Goal: Task Accomplishment & Management: Manage account settings

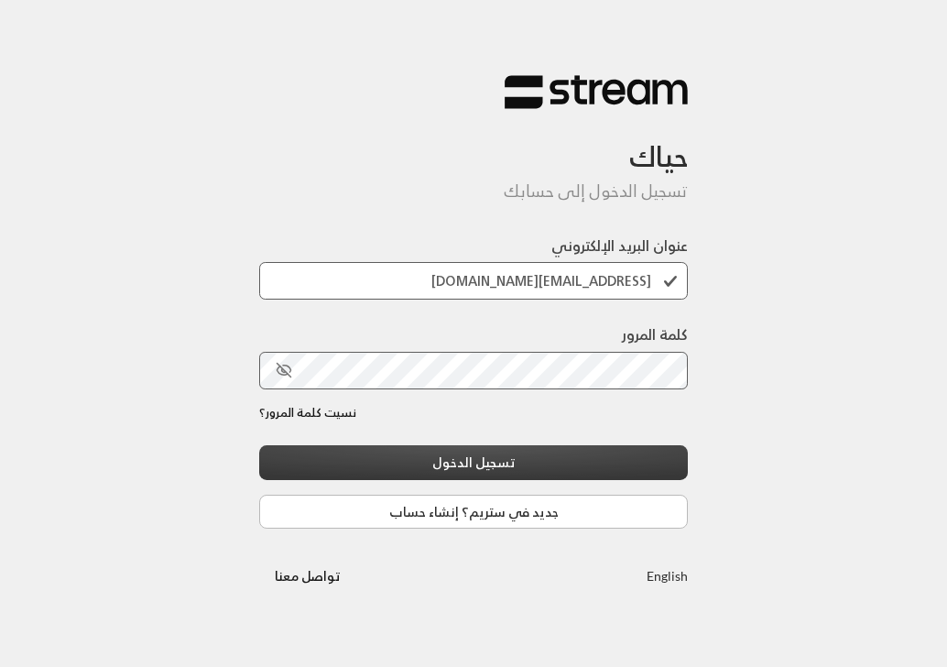
click at [425, 458] on button "تسجيل الدخول" at bounding box center [473, 462] width 429 height 34
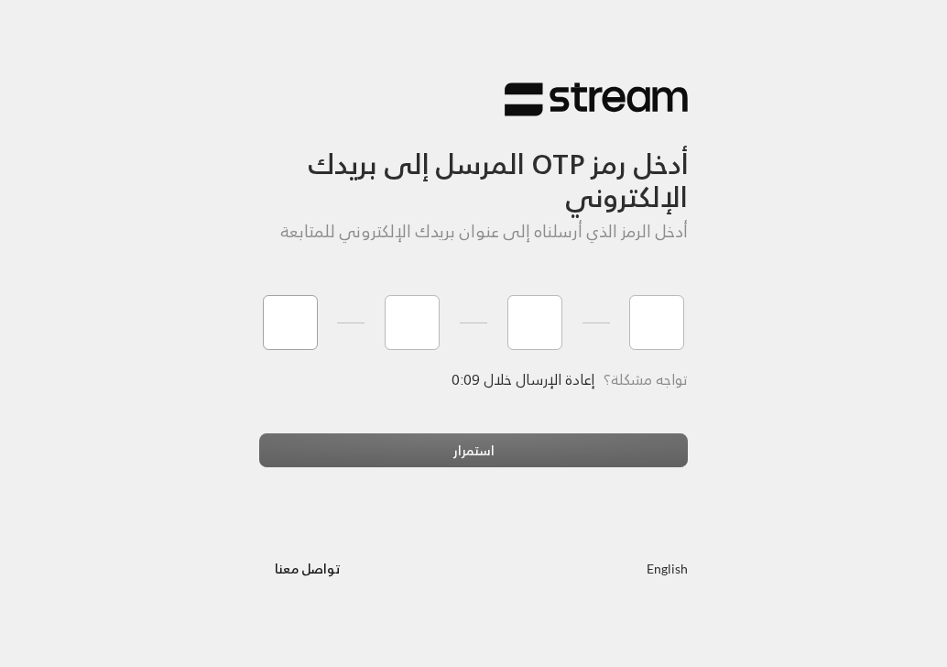
click at [300, 326] on input "tel" at bounding box center [290, 322] width 55 height 55
type input "4"
type input "1"
type input "9"
type input "1"
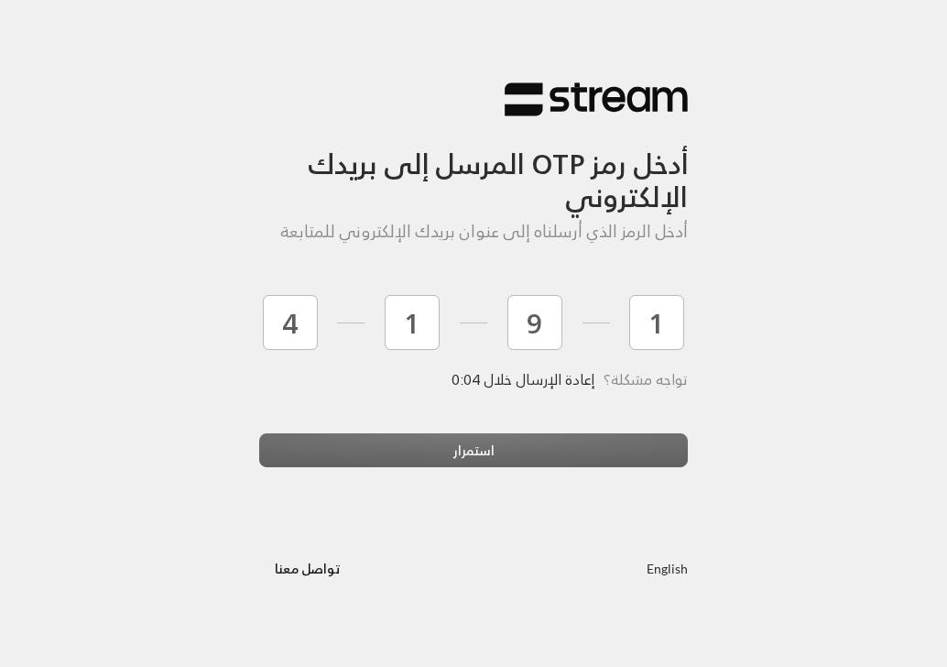
click at [405, 448] on div "استمرار" at bounding box center [473, 457] width 429 height 49
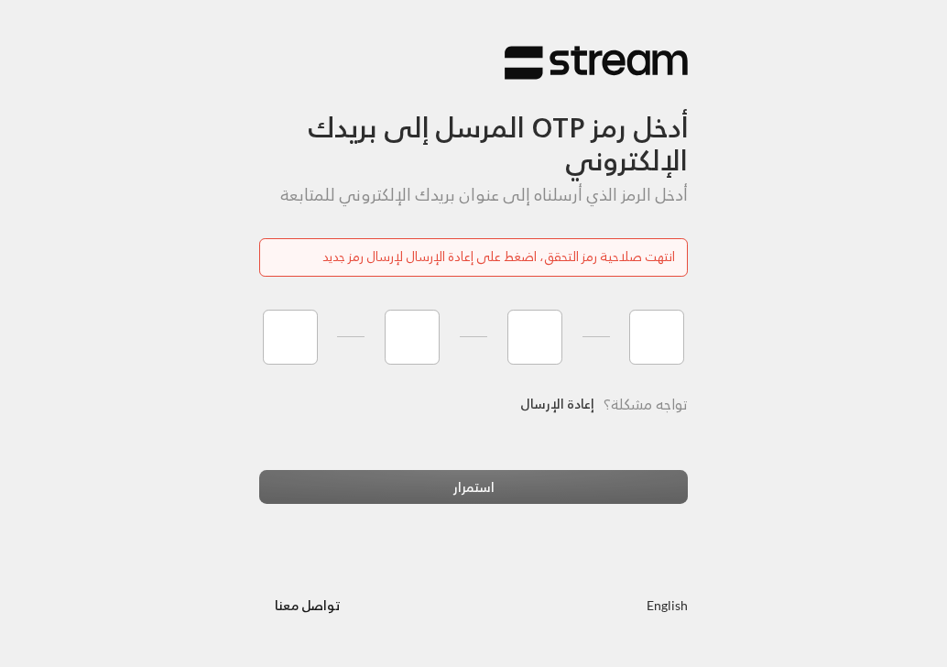
click at [561, 401] on link "إعادة الإرسال" at bounding box center [557, 405] width 74 height 38
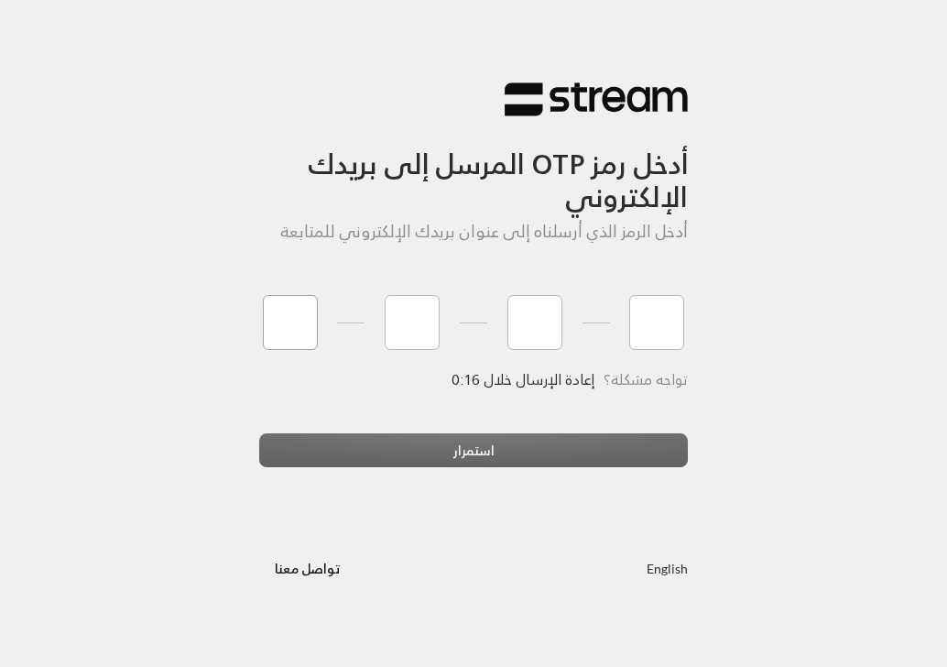
click at [277, 317] on input "tel" at bounding box center [290, 322] width 55 height 55
type input "7"
type input "5"
type input "4"
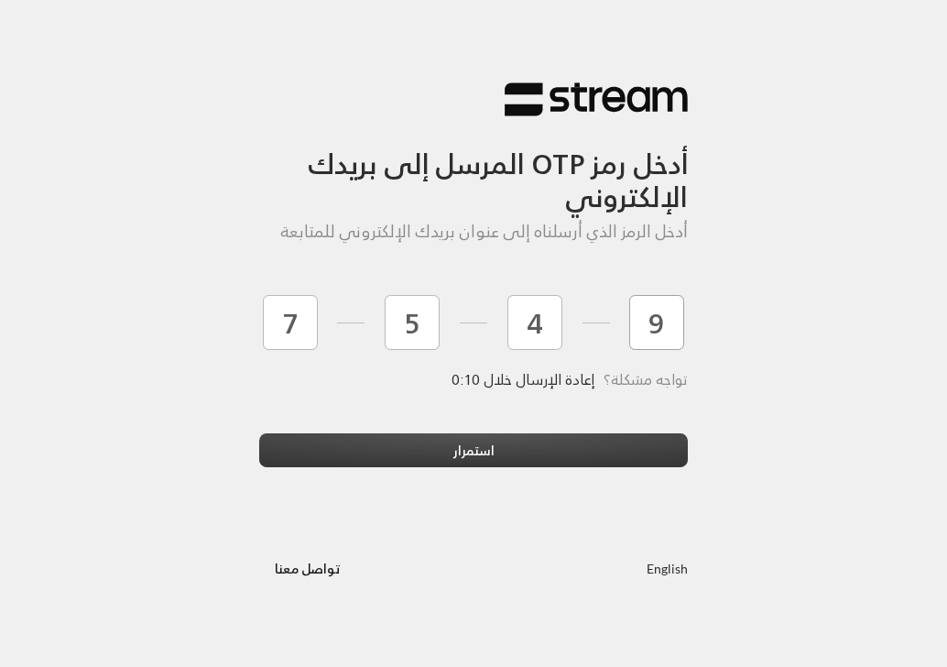
type input "9"
click at [386, 466] on button "استمرار" at bounding box center [473, 450] width 429 height 34
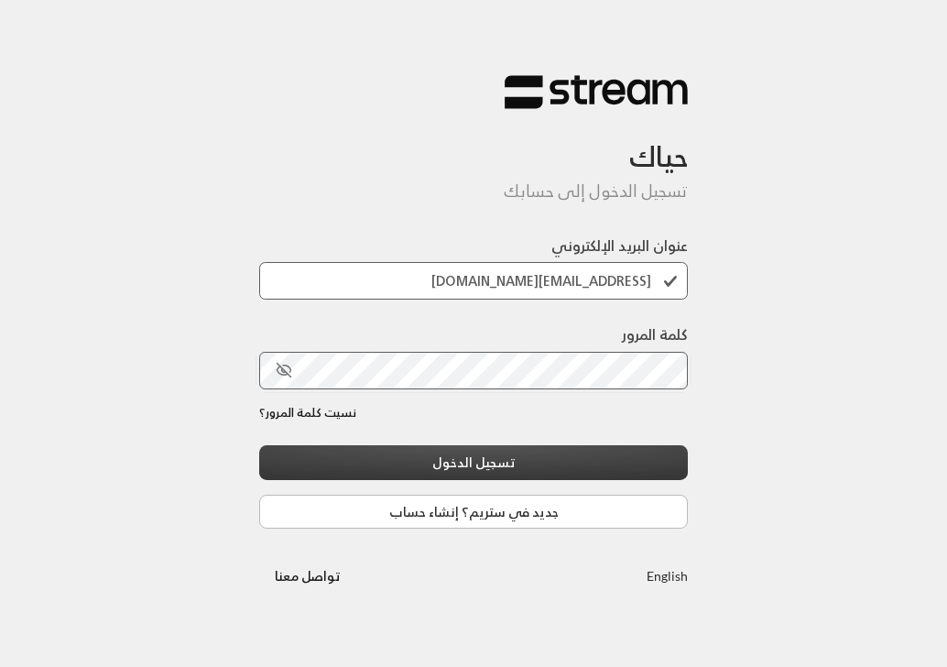
click at [499, 459] on button "تسجيل الدخول" at bounding box center [473, 462] width 429 height 34
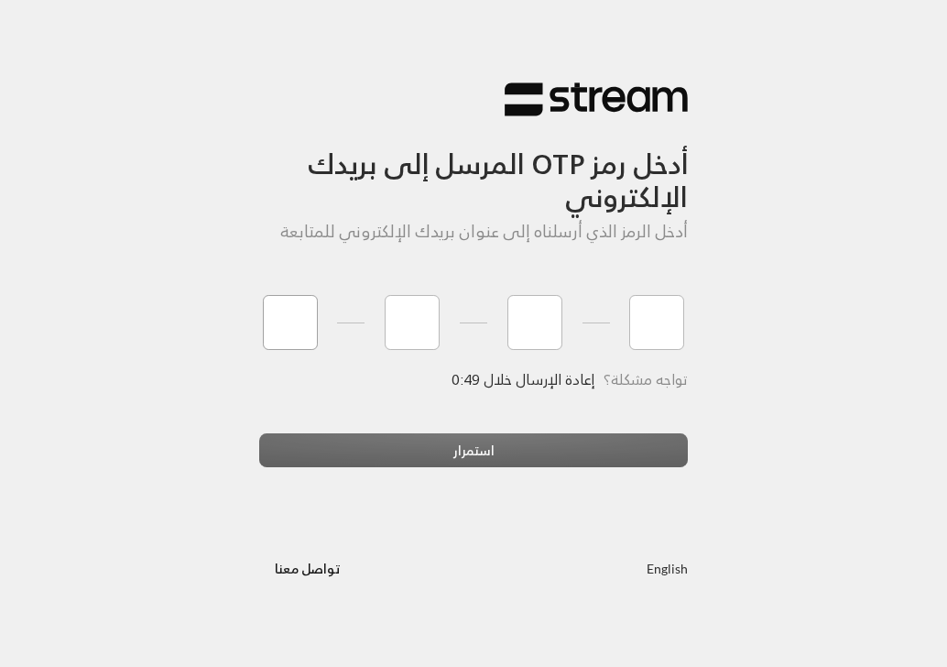
click at [299, 332] on input "tel" at bounding box center [290, 322] width 55 height 55
type input "1"
type input "9"
type input "5"
type input "3"
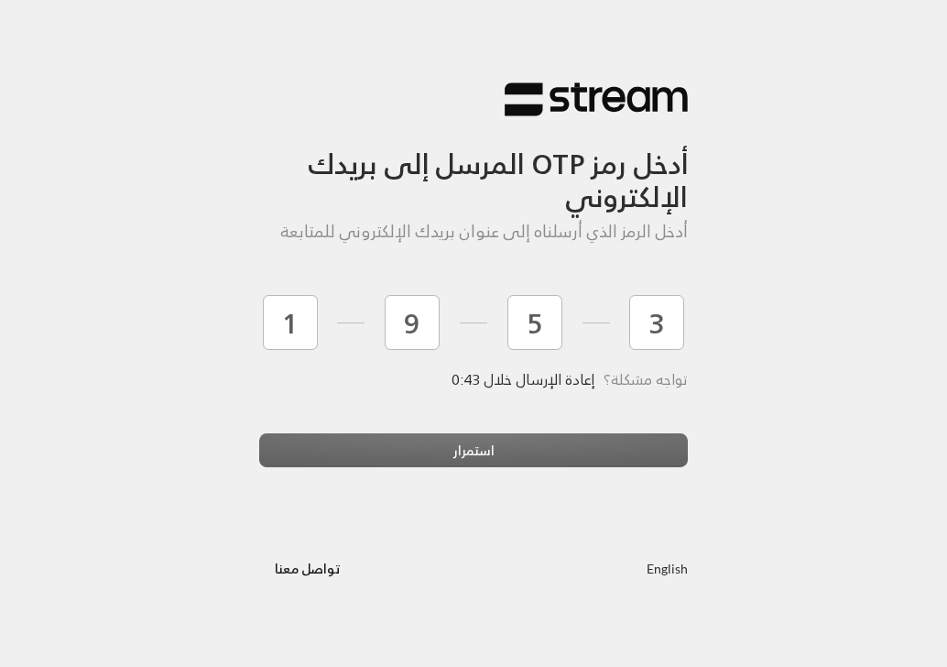
click at [375, 443] on div "استمرار" at bounding box center [473, 457] width 429 height 49
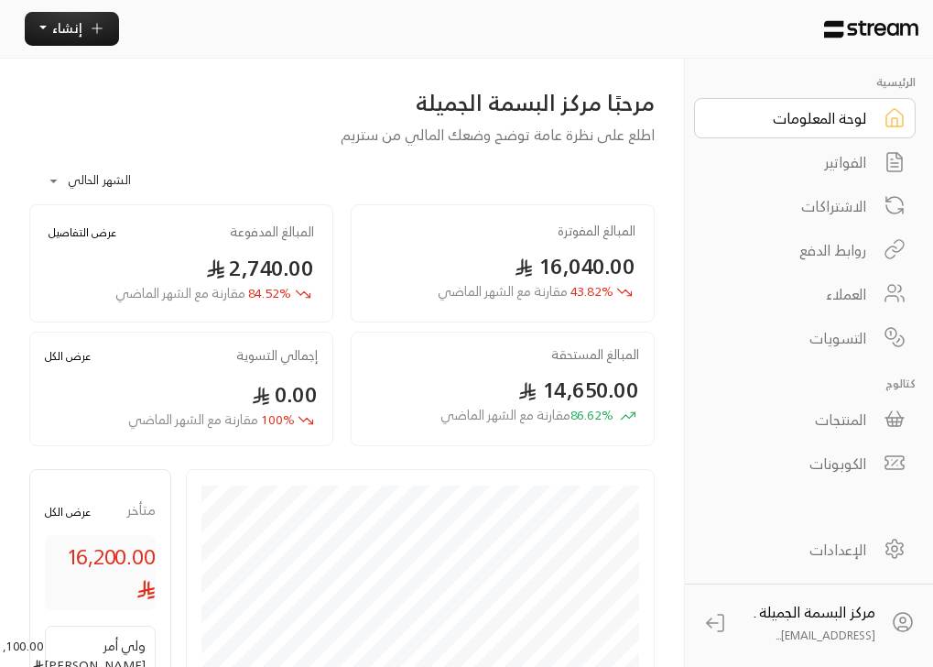
click at [839, 296] on div "العملاء" at bounding box center [792, 294] width 147 height 22
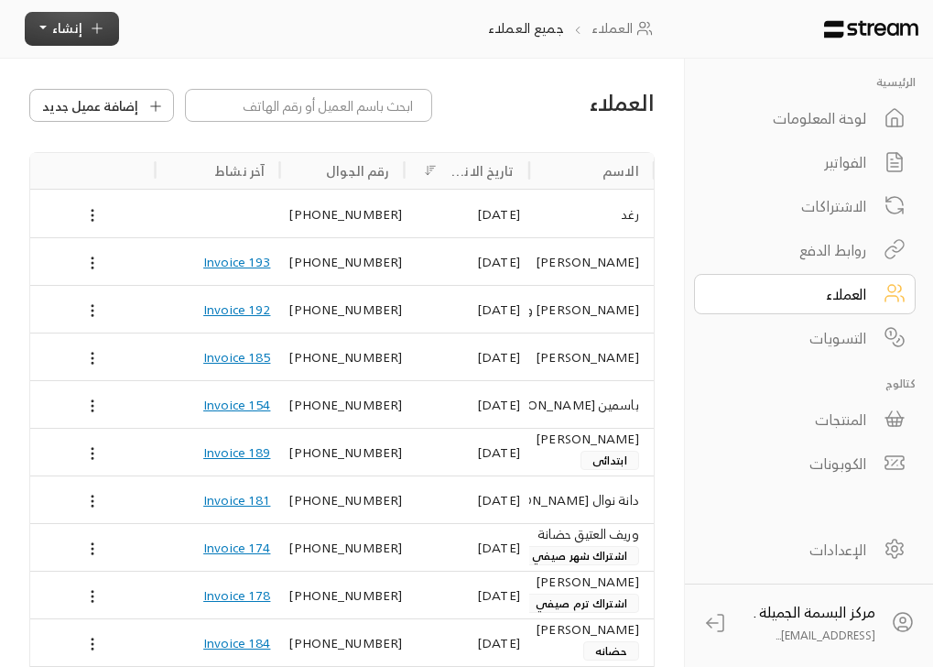
click at [50, 22] on button "إنشاء" at bounding box center [72, 29] width 94 height 34
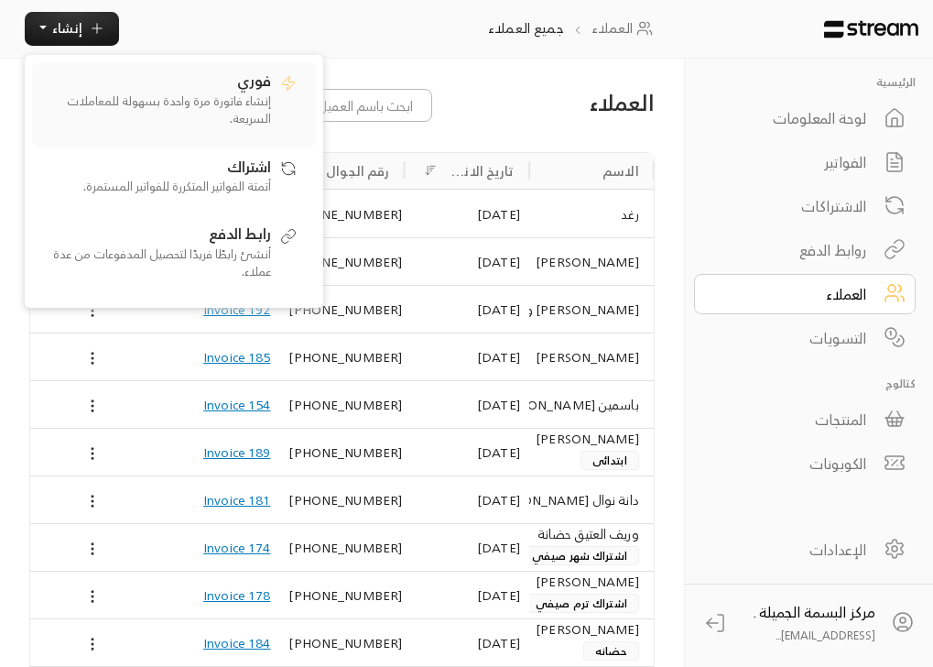
click at [230, 97] on p "إنشاء فاتورة مرة واحدة بسهولة للمعاملات السريعة." at bounding box center [156, 111] width 229 height 36
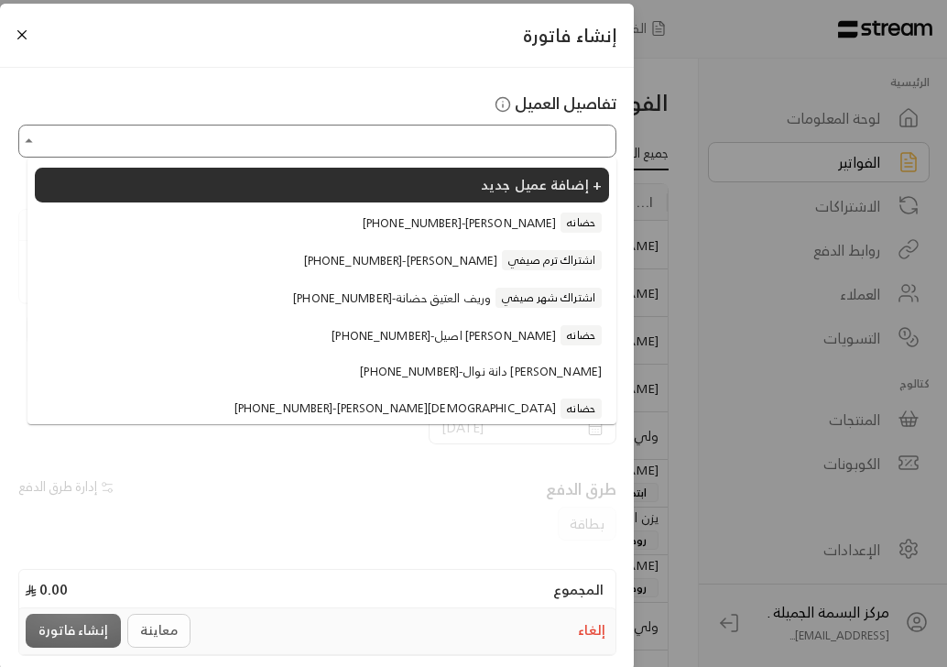
click at [240, 137] on input "اختر العميل" at bounding box center [317, 141] width 593 height 28
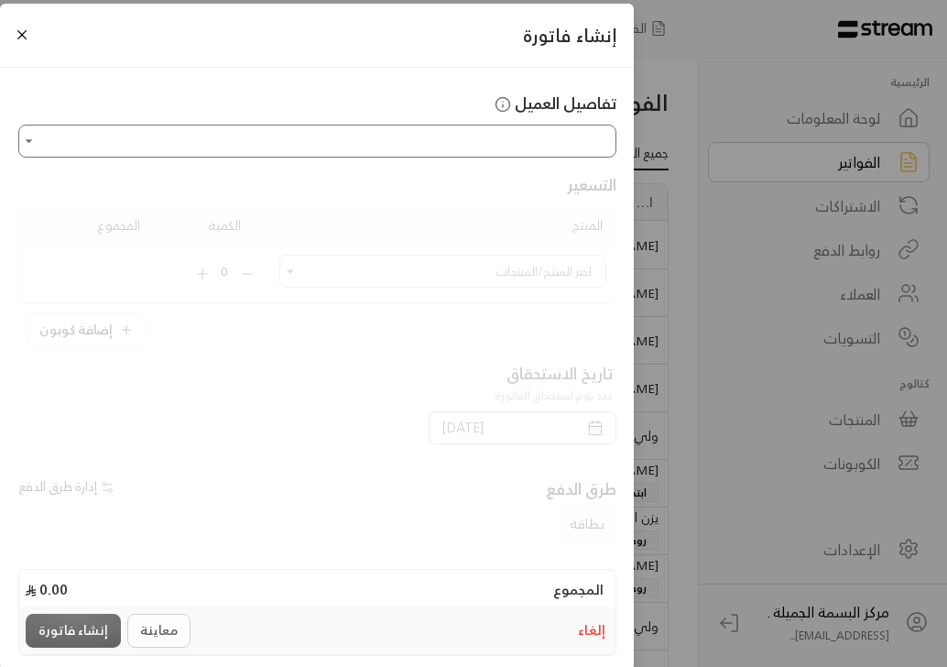
click at [456, 137] on input "اختر العميل" at bounding box center [317, 141] width 593 height 28
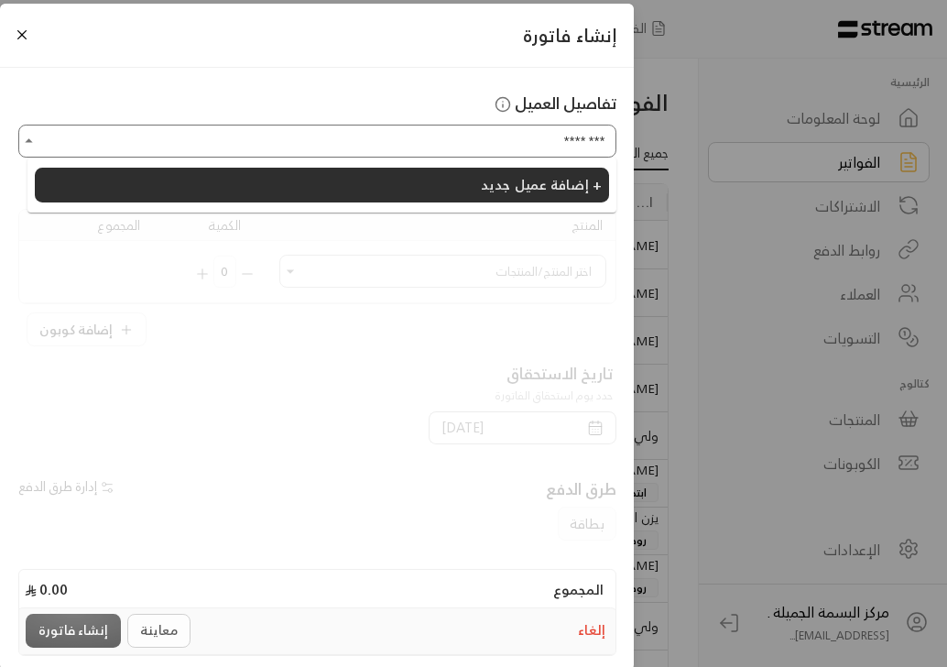
click at [541, 142] on input "********" at bounding box center [317, 141] width 593 height 28
type input "********"
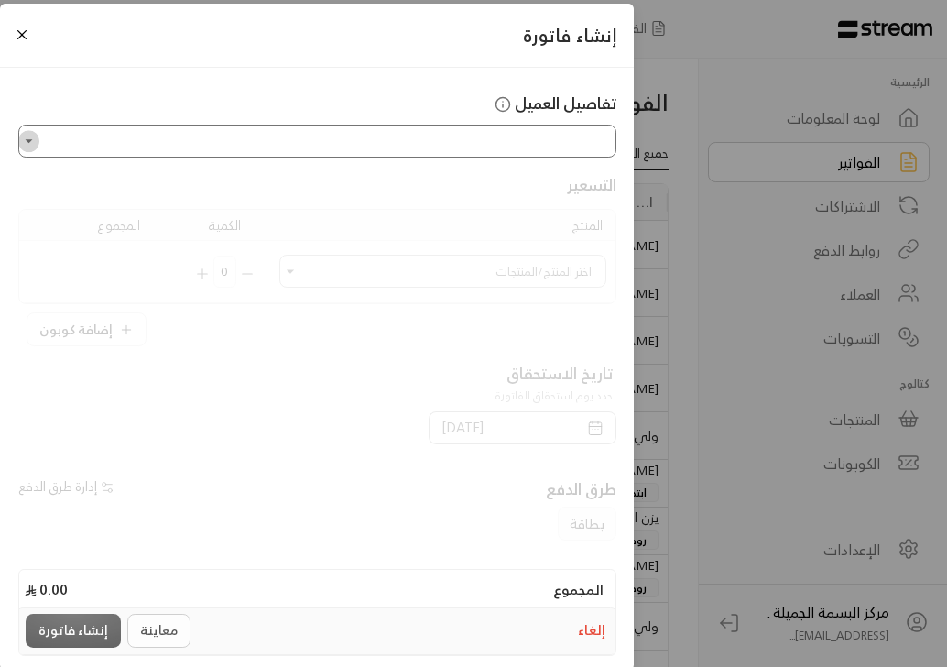
click at [38, 143] on icon "Open" at bounding box center [29, 141] width 18 height 18
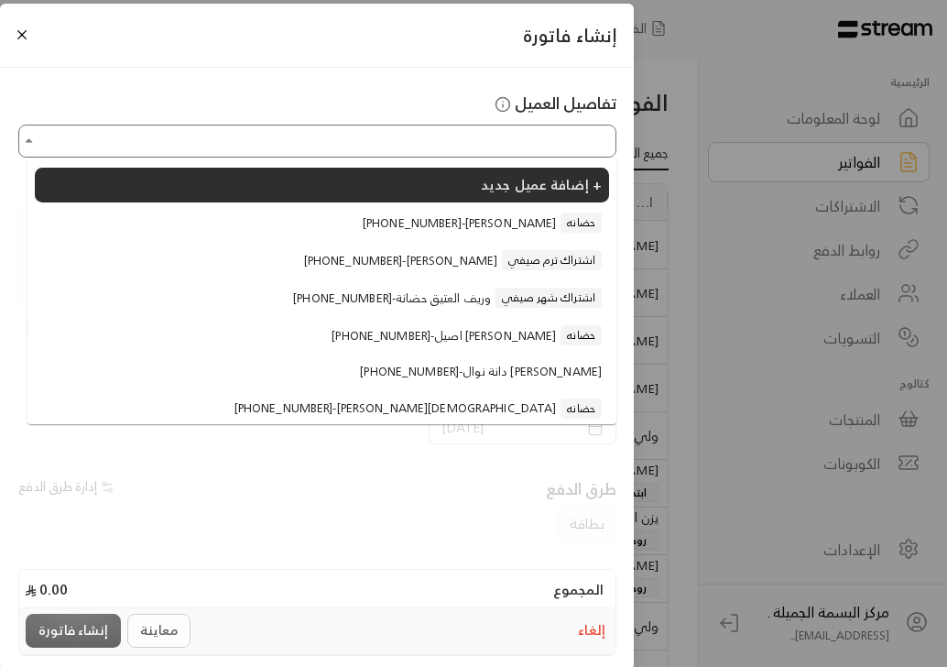
click at [408, 231] on span "[PHONE_NUMBER] - [PERSON_NAME]" at bounding box center [459, 223] width 193 height 18
type input "**********"
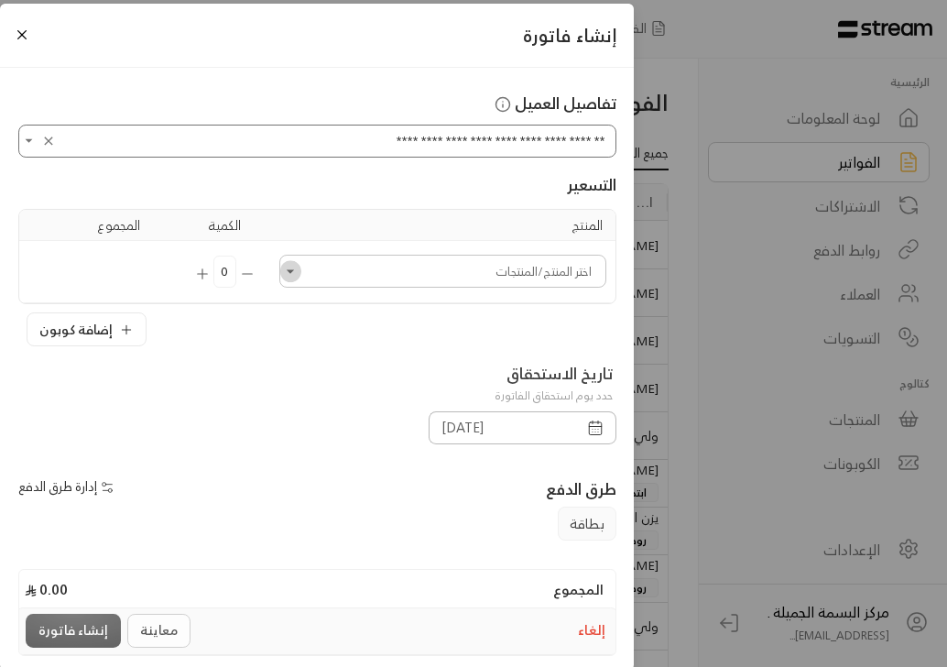
click at [299, 269] on icon "Open" at bounding box center [290, 271] width 18 height 18
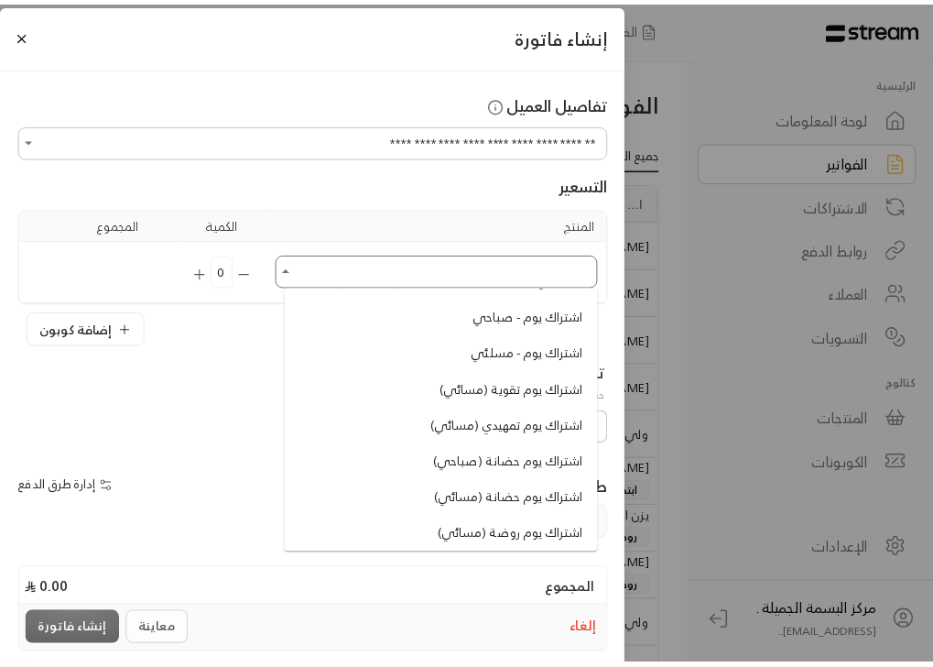
scroll to position [733, 0]
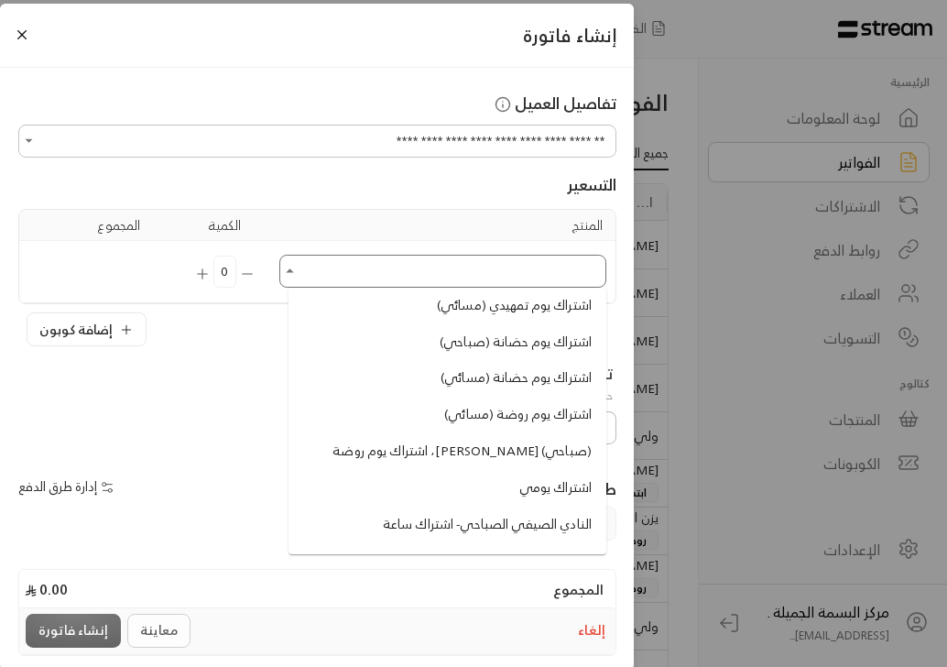
click at [408, 527] on span "النادي الصيفي الصباحي- اشتراك ساعة" at bounding box center [487, 524] width 209 height 19
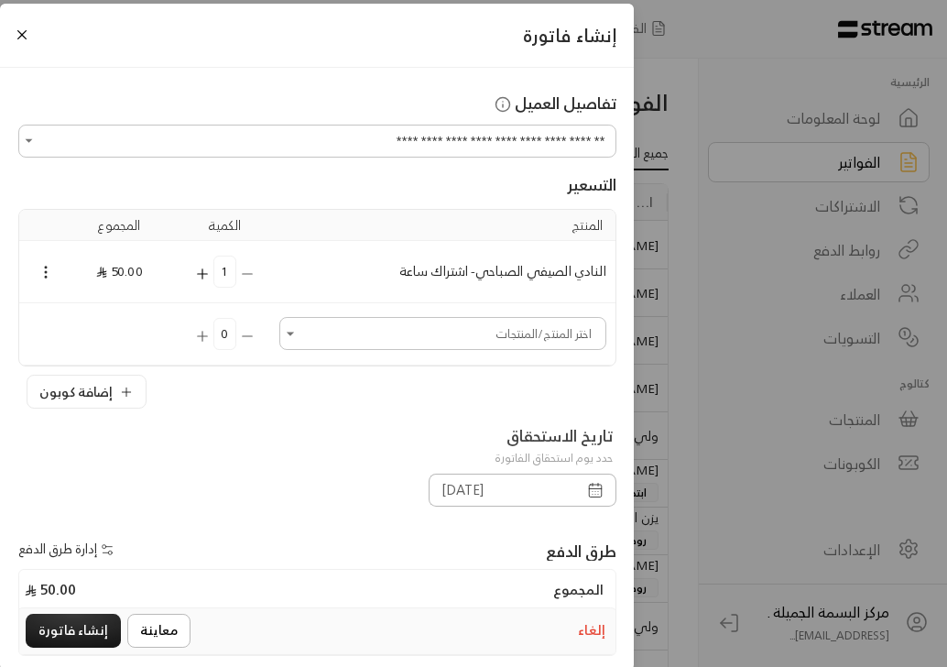
click at [593, 483] on icon "button" at bounding box center [595, 490] width 16 height 16
click at [499, 491] on input "[DATE]" at bounding box center [502, 490] width 147 height 33
click at [596, 485] on icon "button" at bounding box center [595, 490] width 16 height 16
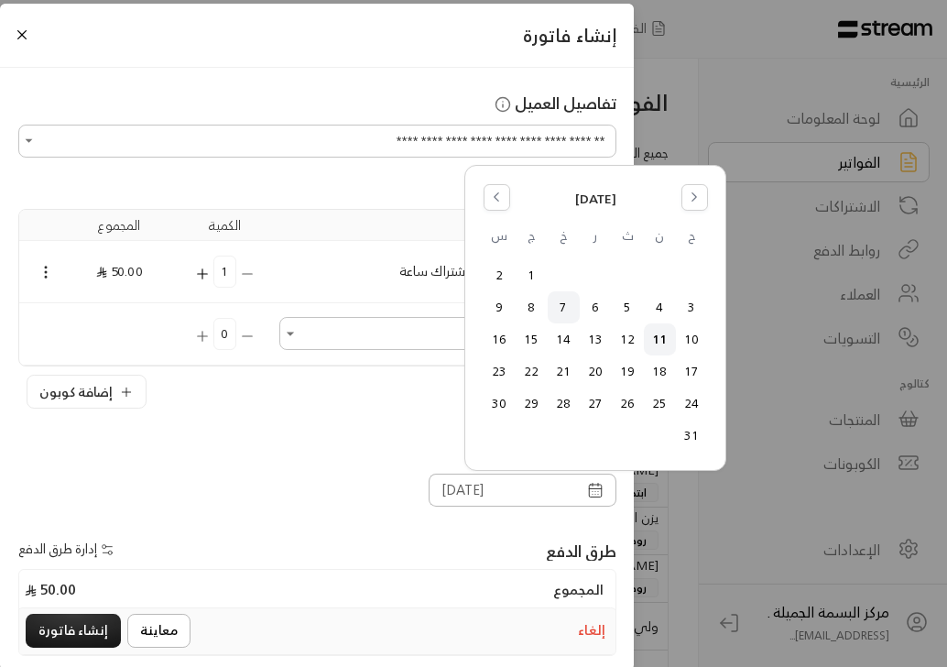
click at [563, 303] on button "7" at bounding box center [564, 307] width 30 height 30
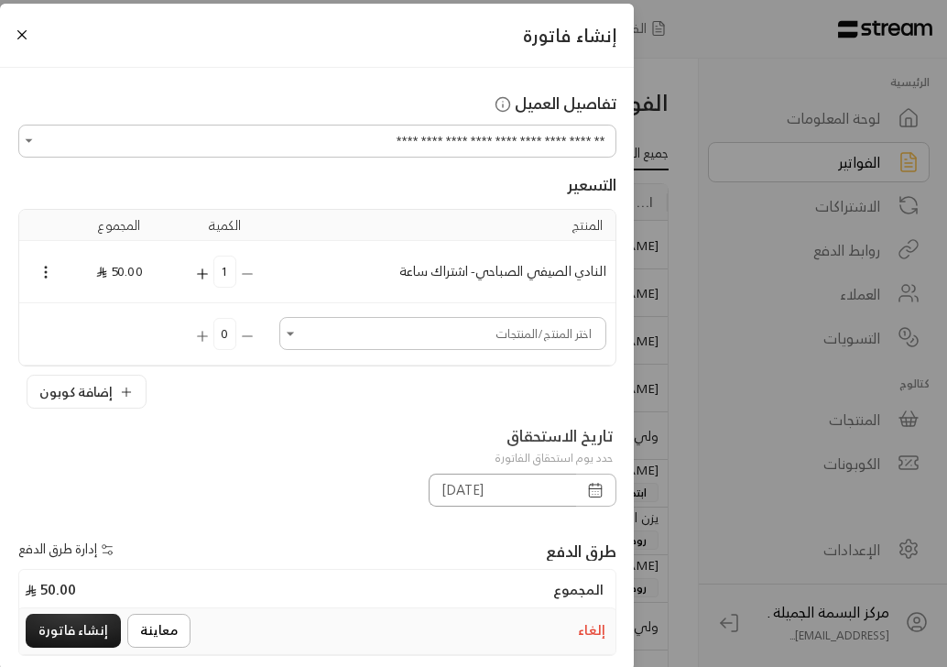
click at [448, 495] on input "[DATE]" at bounding box center [502, 490] width 147 height 33
click at [603, 488] on icon "button" at bounding box center [595, 490] width 16 height 16
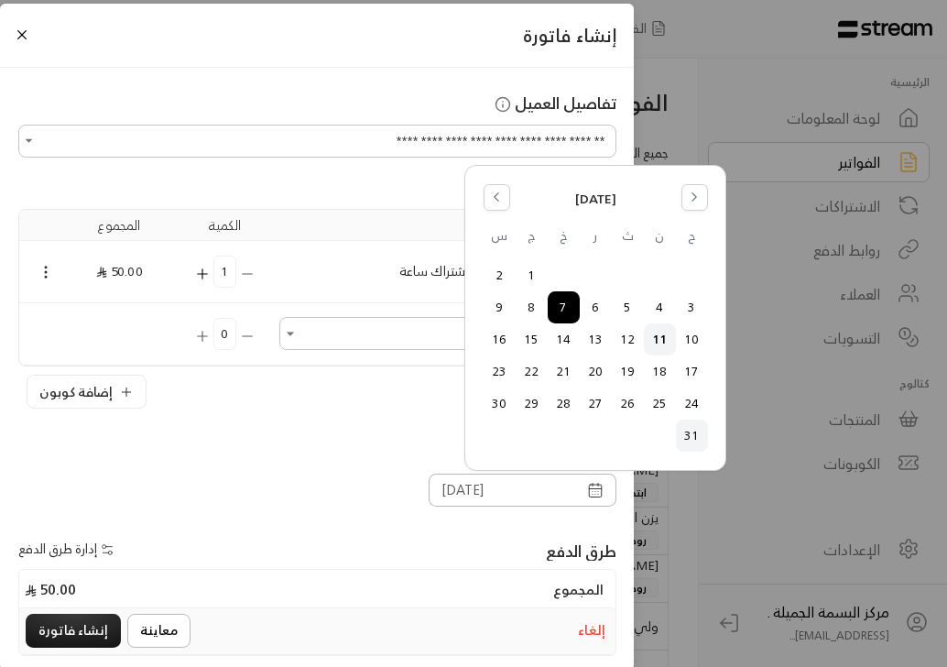
click at [700, 435] on button "31" at bounding box center [692, 435] width 30 height 30
type input "[DATE]"
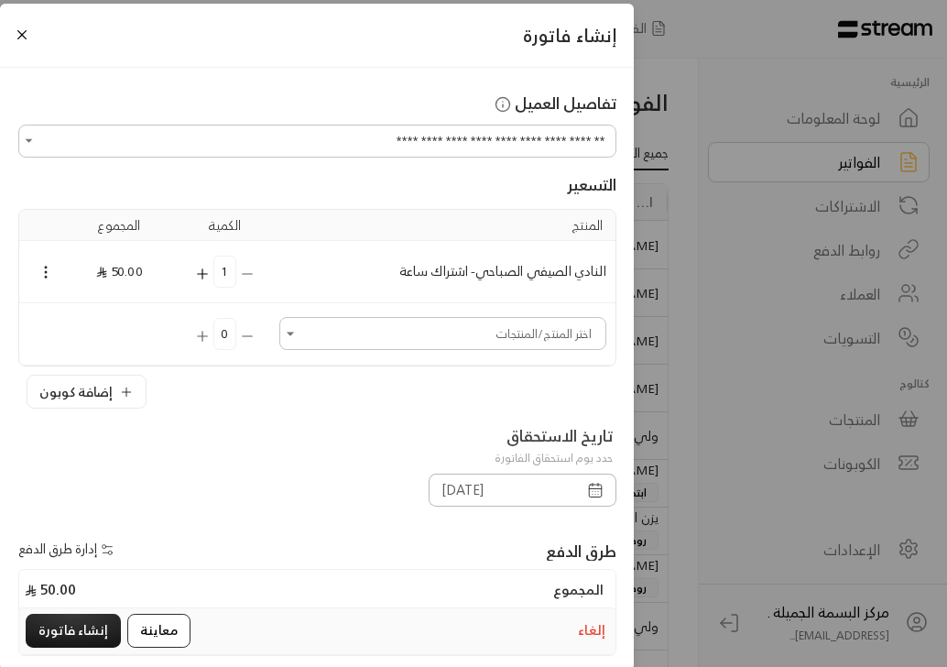
click at [172, 624] on button "معاينة" at bounding box center [158, 631] width 63 height 34
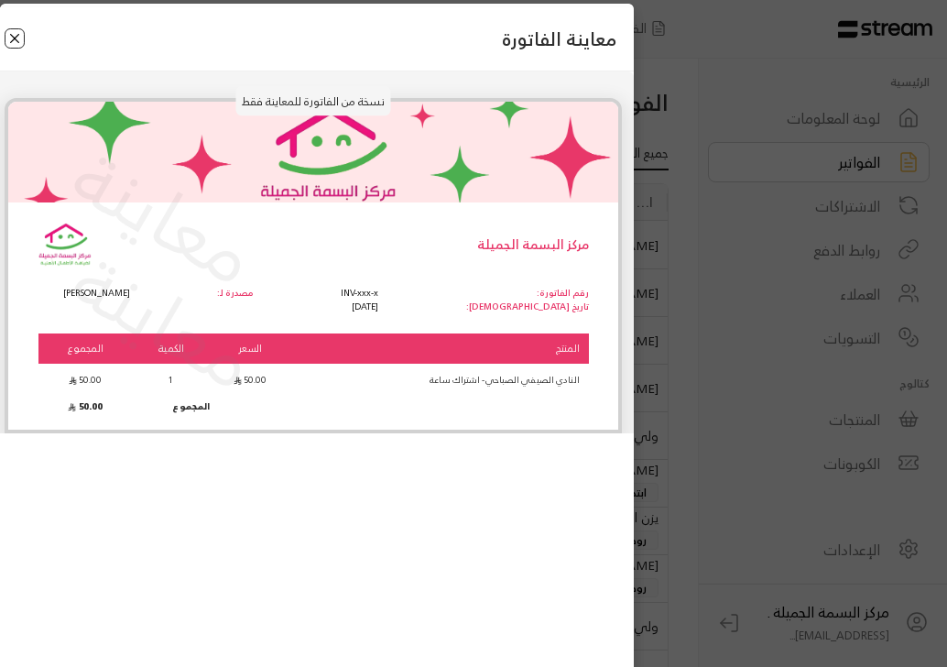
click at [16, 44] on button "Close" at bounding box center [15, 38] width 20 height 20
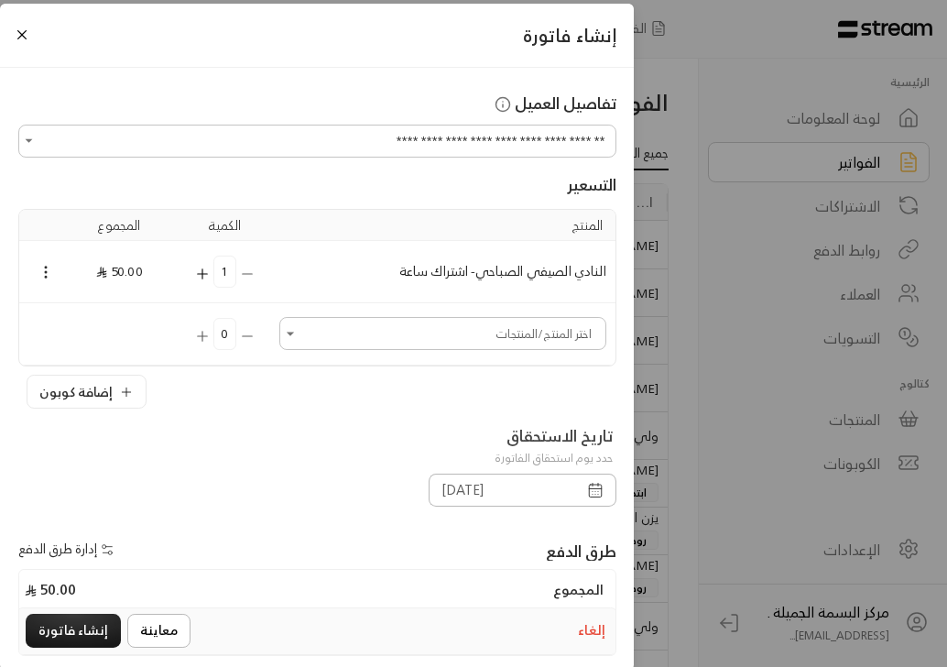
click at [599, 630] on button "إلغاء" at bounding box center [592, 630] width 34 height 27
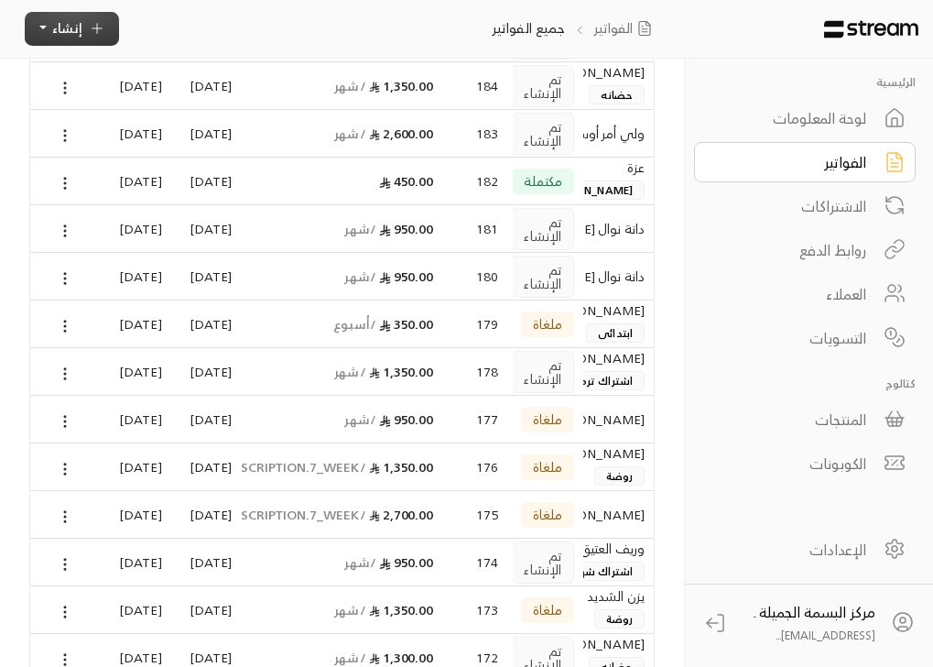
scroll to position [659, 0]
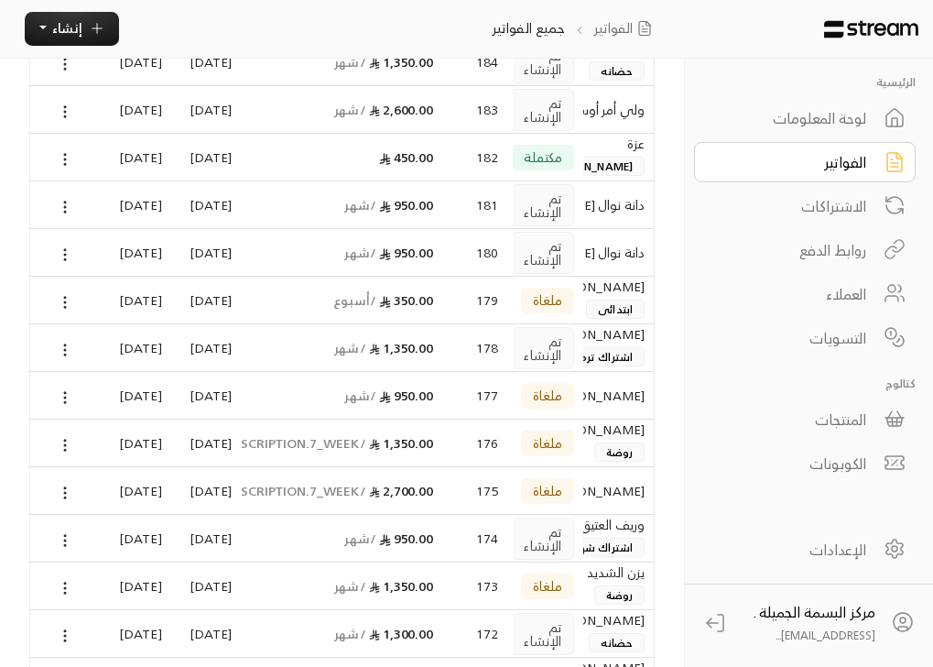
click at [614, 437] on div "[PERSON_NAME]" at bounding box center [619, 429] width 52 height 20
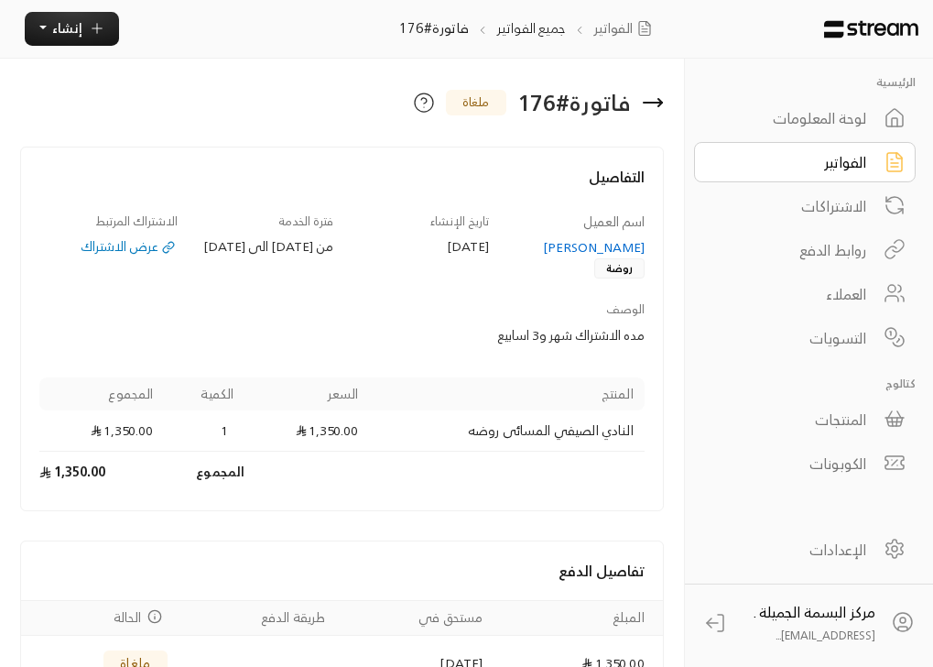
click at [606, 244] on div "[PERSON_NAME]" at bounding box center [575, 247] width 138 height 18
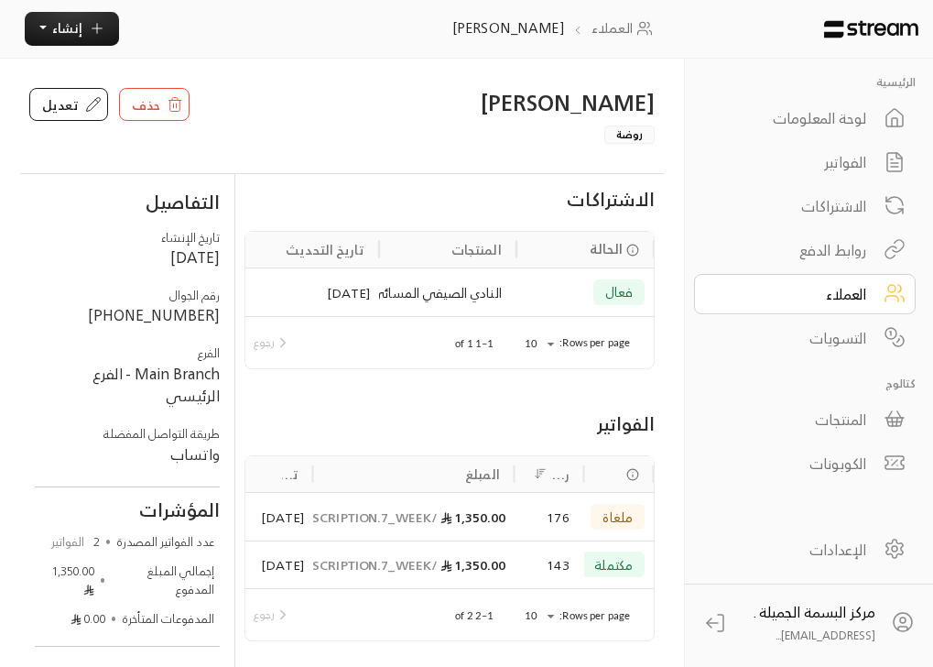
click at [252, 640] on div "رجوع تالي" at bounding box center [290, 614] width 285 height 51
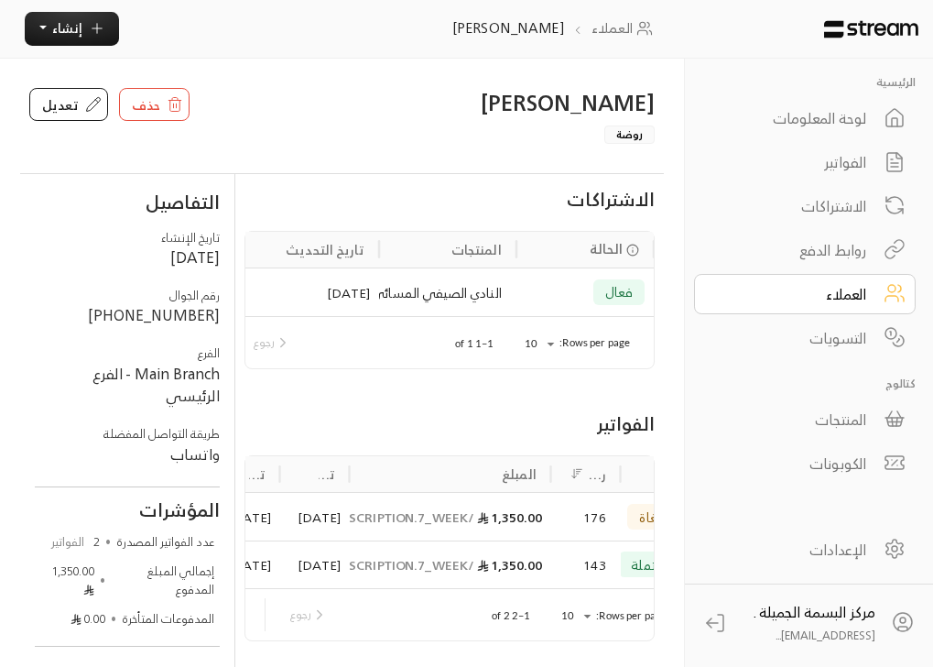
scroll to position [0, -141]
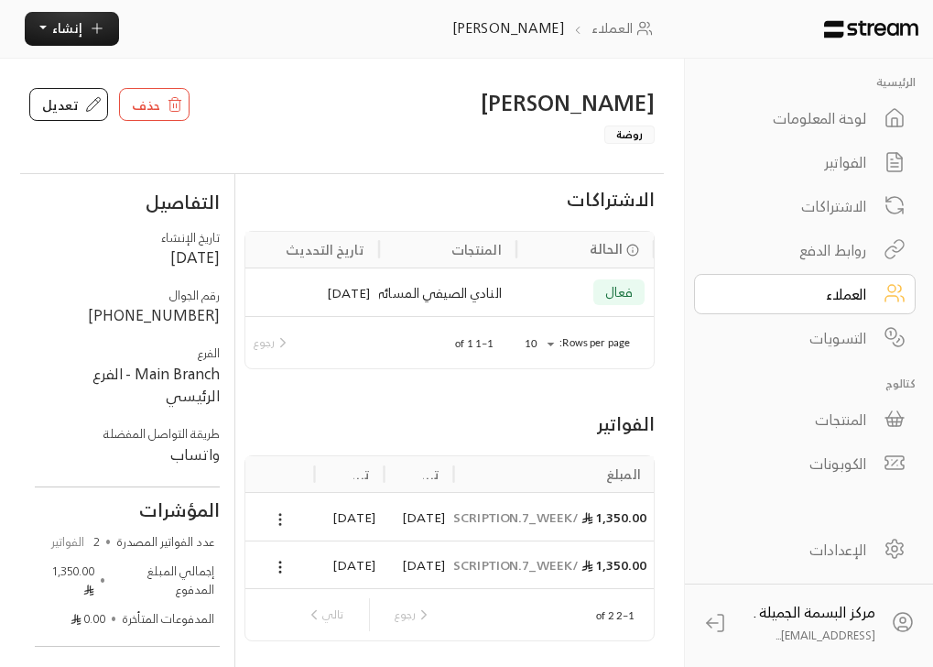
click at [278, 528] on icon at bounding box center [280, 519] width 16 height 16
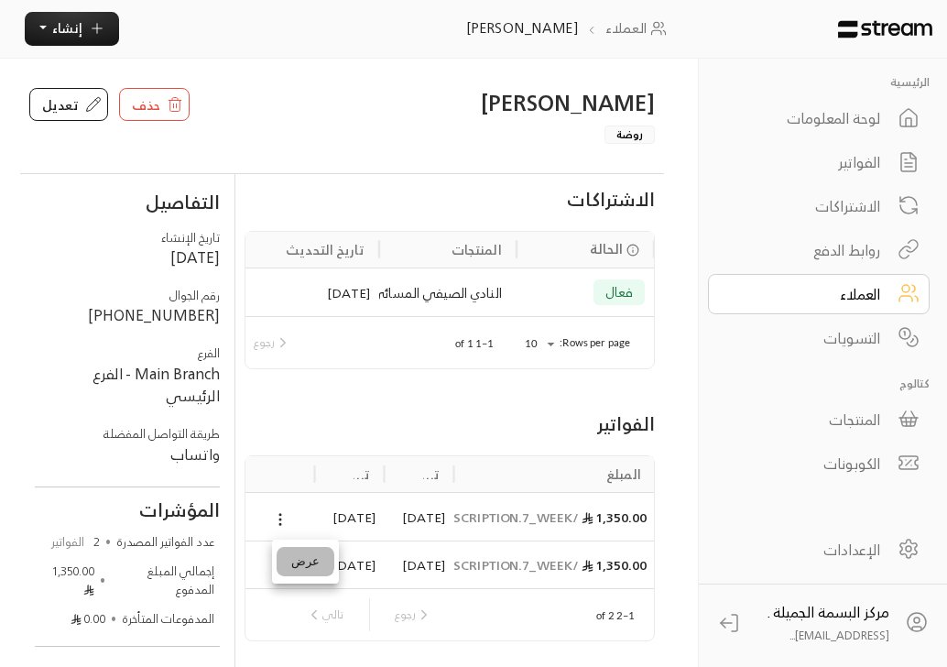
click at [296, 560] on li "عرض" at bounding box center [306, 561] width 58 height 29
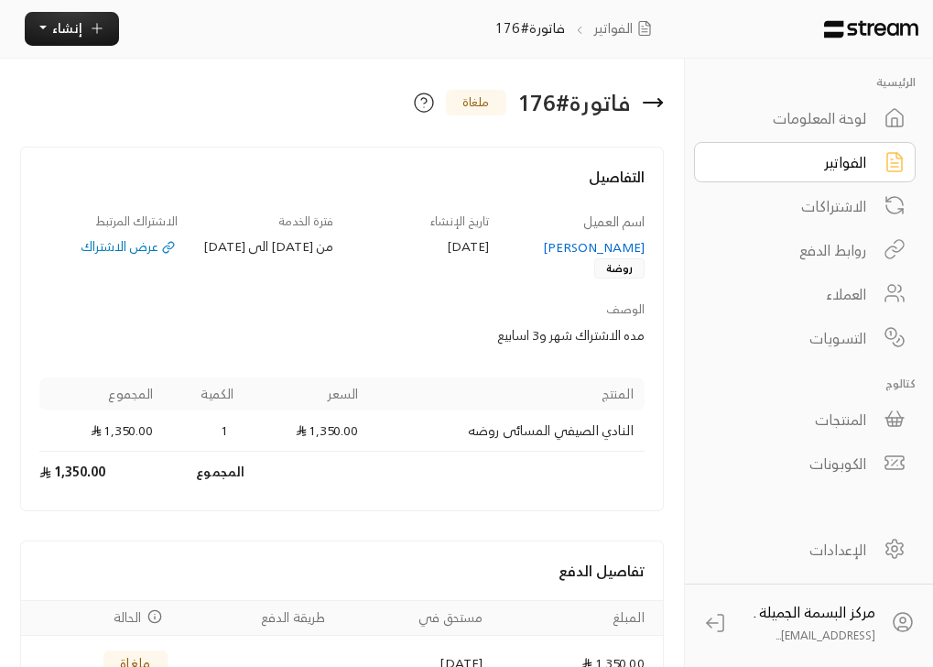
click at [147, 249] on div "عرض الاشتراك" at bounding box center [108, 246] width 138 height 18
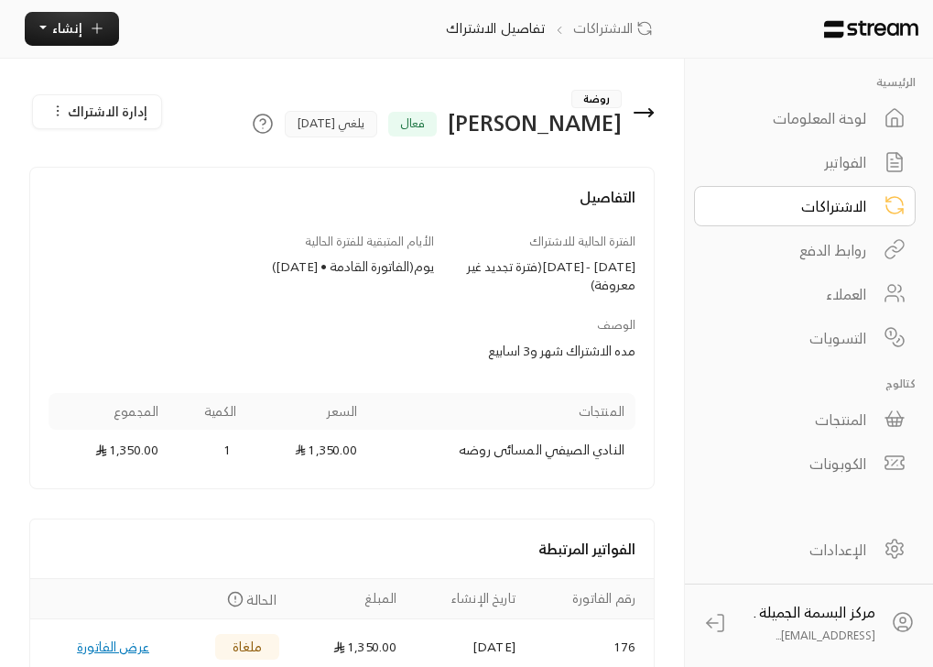
click at [227, 598] on icon "Payments" at bounding box center [235, 599] width 16 height 16
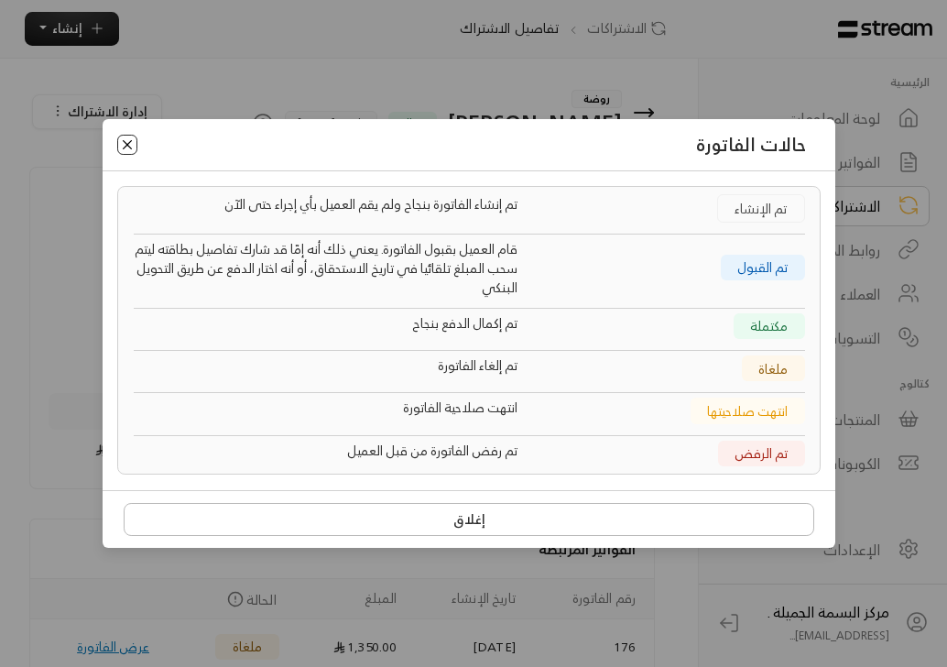
click at [133, 143] on button "Close" at bounding box center [127, 145] width 20 height 20
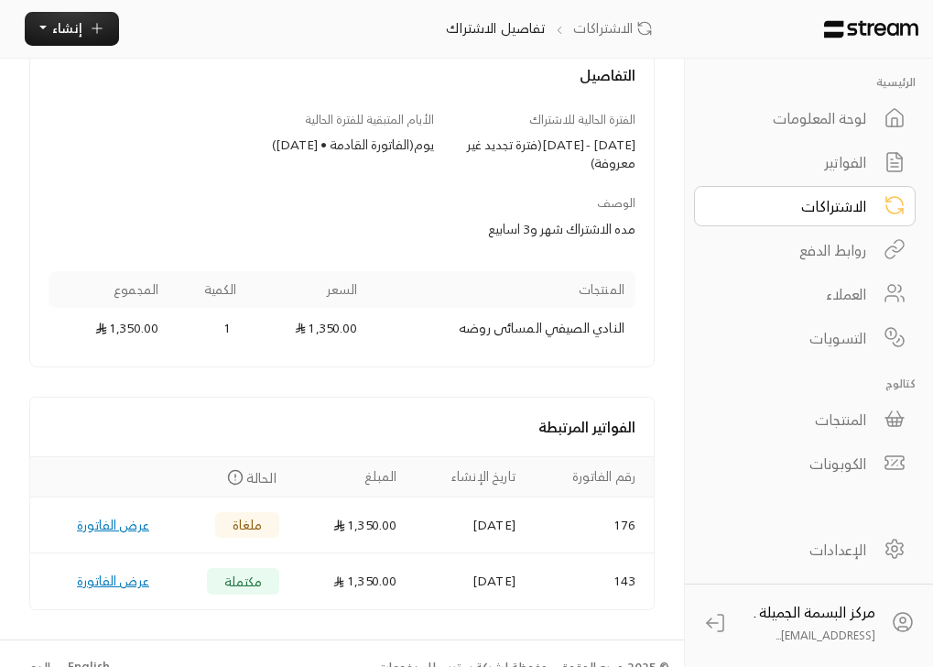
scroll to position [149, 0]
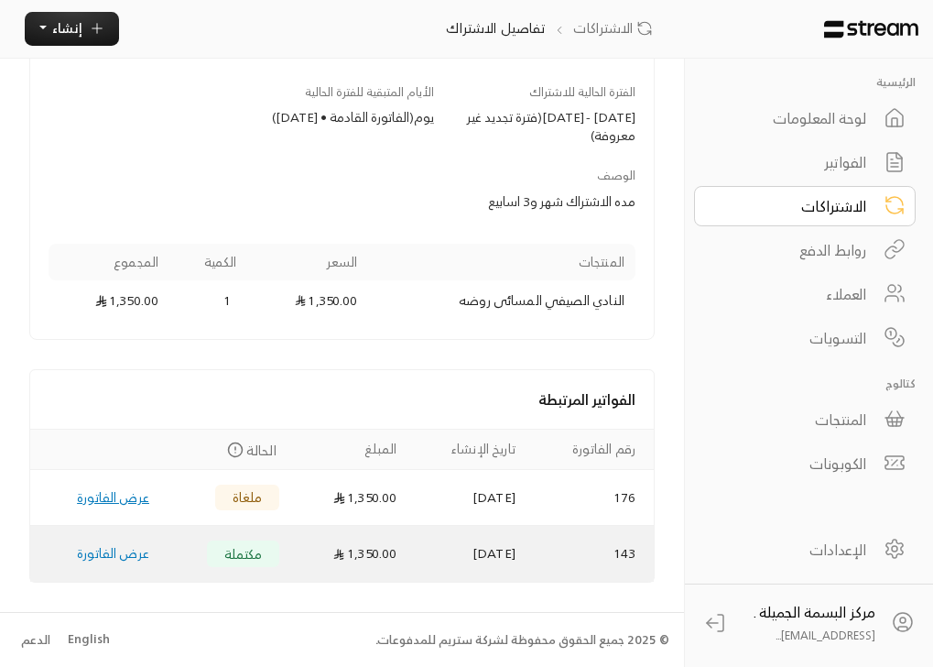
click at [126, 553] on link "عرض الفاتورة" at bounding box center [113, 552] width 72 height 23
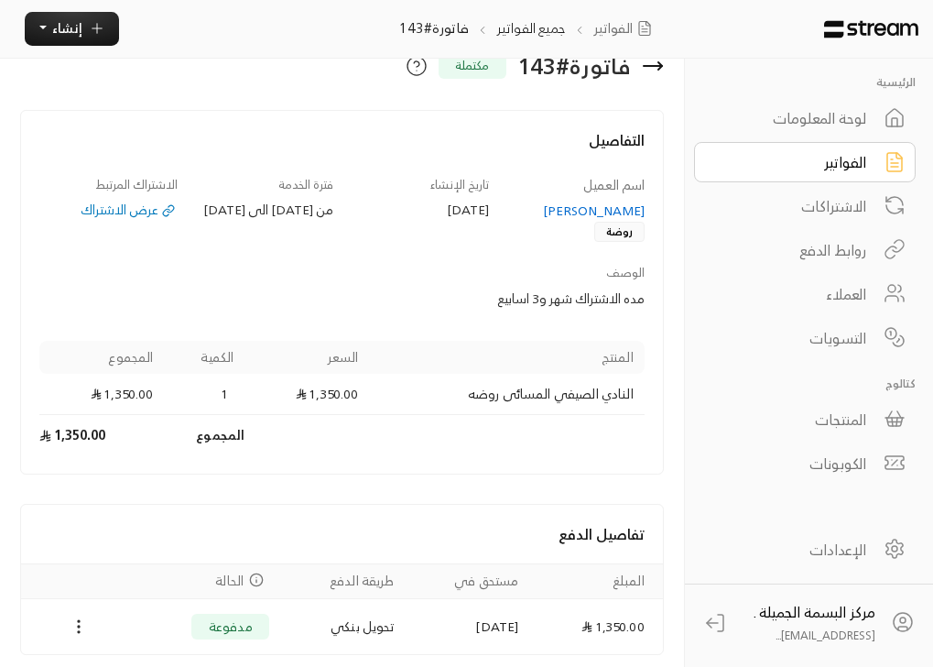
scroll to position [110, 0]
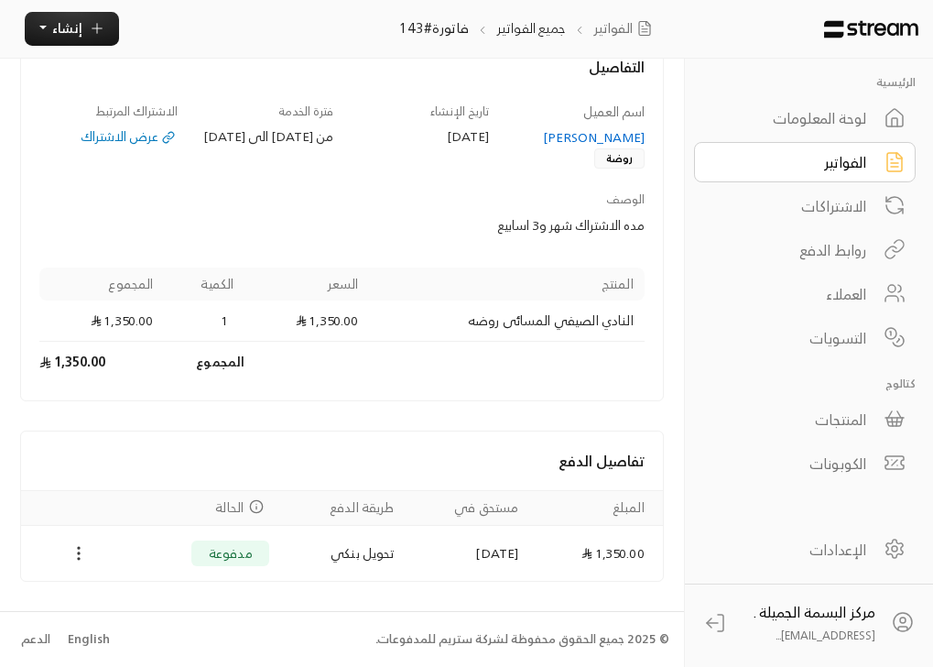
click at [81, 553] on icon "Payments" at bounding box center [79, 553] width 18 height 18
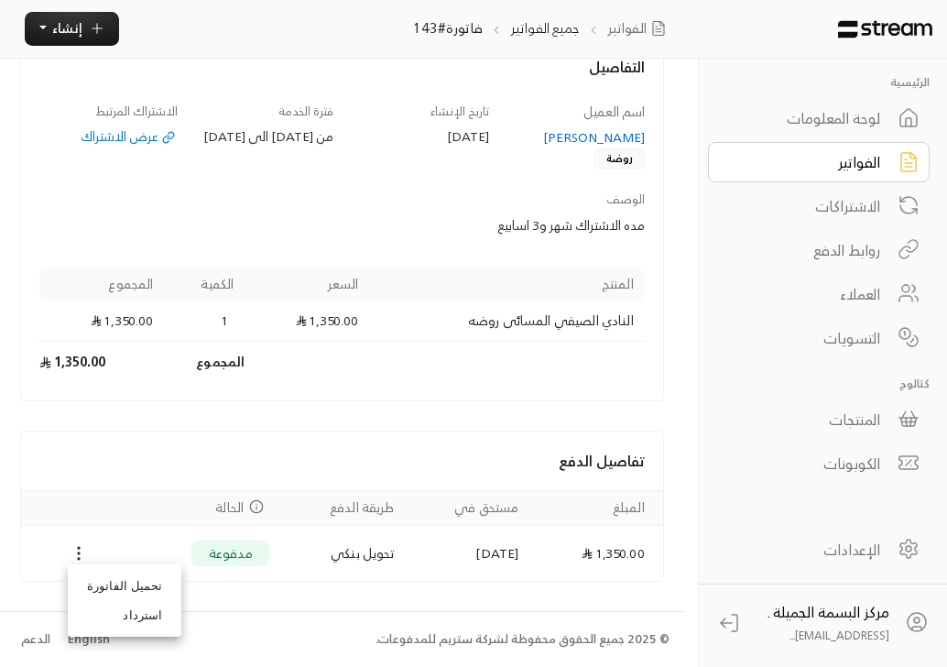
click at [114, 493] on div at bounding box center [473, 333] width 947 height 667
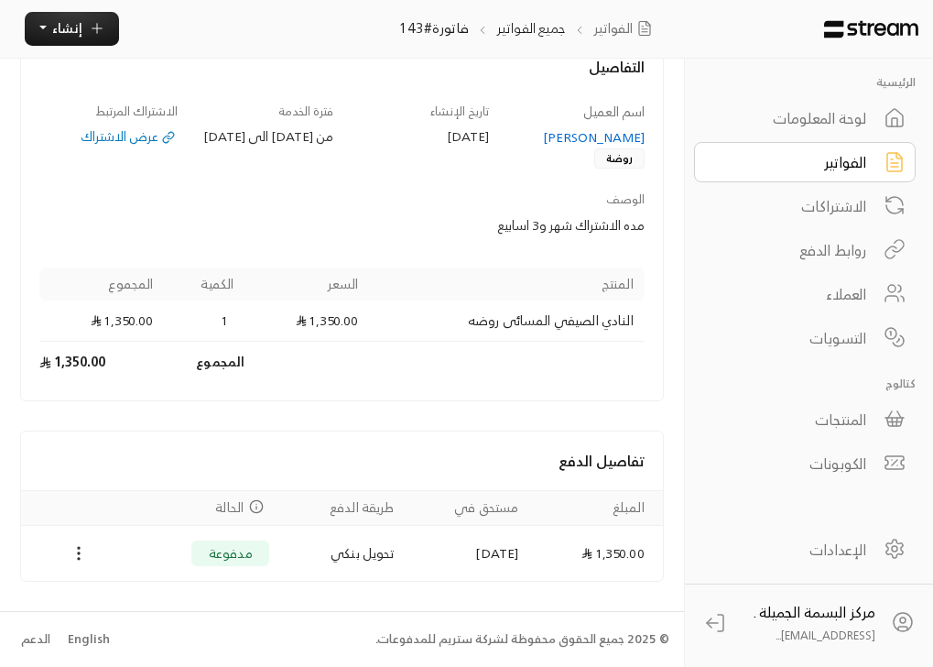
click at [223, 505] on span "الحالة" at bounding box center [229, 507] width 28 height 19
click at [249, 506] on icon "Payments" at bounding box center [256, 506] width 15 height 15
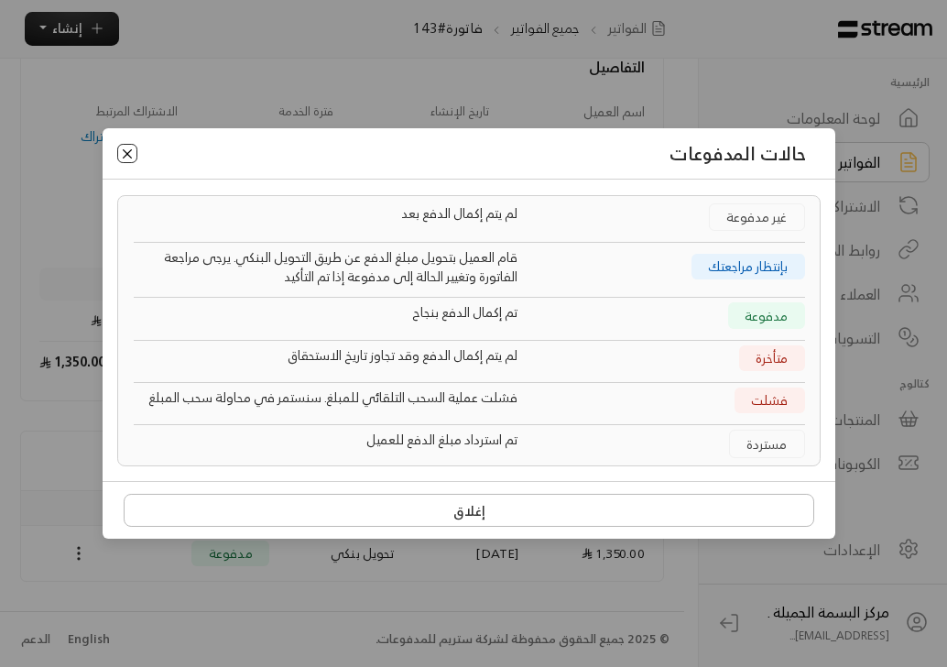
click at [117, 146] on button "Close" at bounding box center [127, 154] width 20 height 20
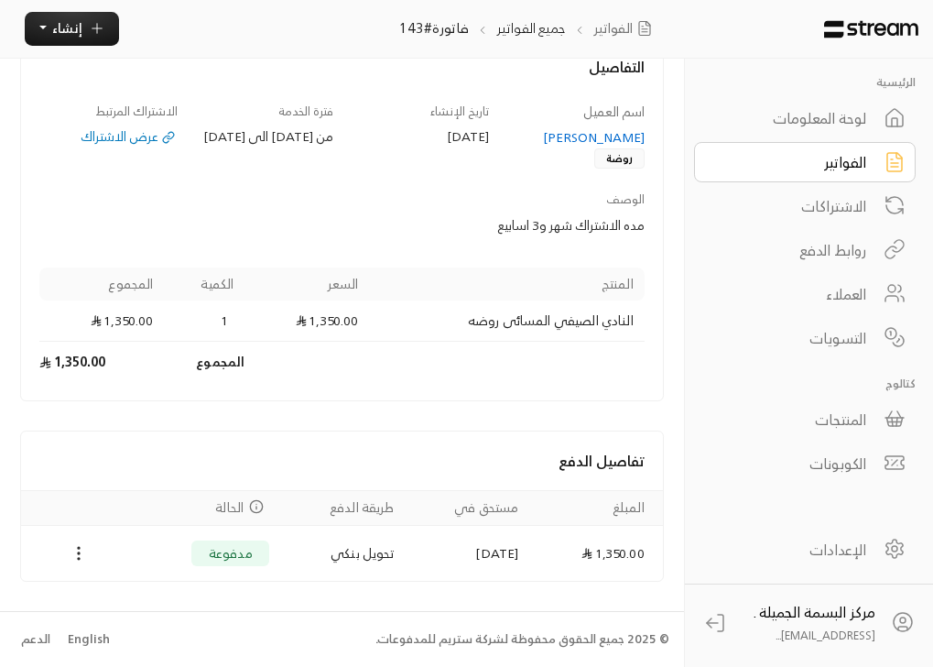
click at [136, 140] on div "عرض الاشتراك" at bounding box center [108, 136] width 138 height 18
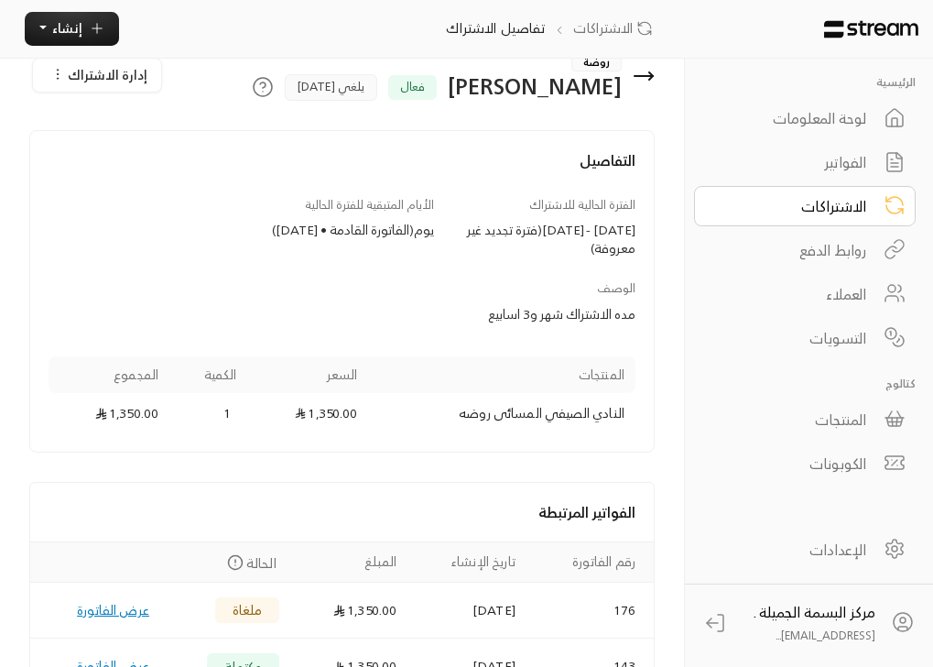
scroll to position [149, 0]
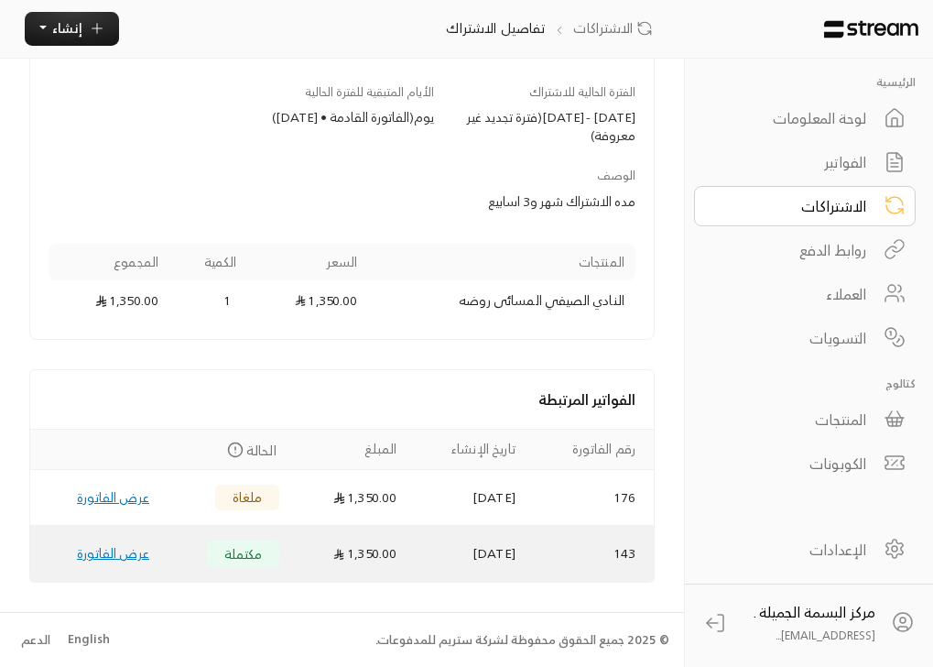
click at [61, 565] on td "عرض الفاتورة" at bounding box center [95, 553] width 130 height 55
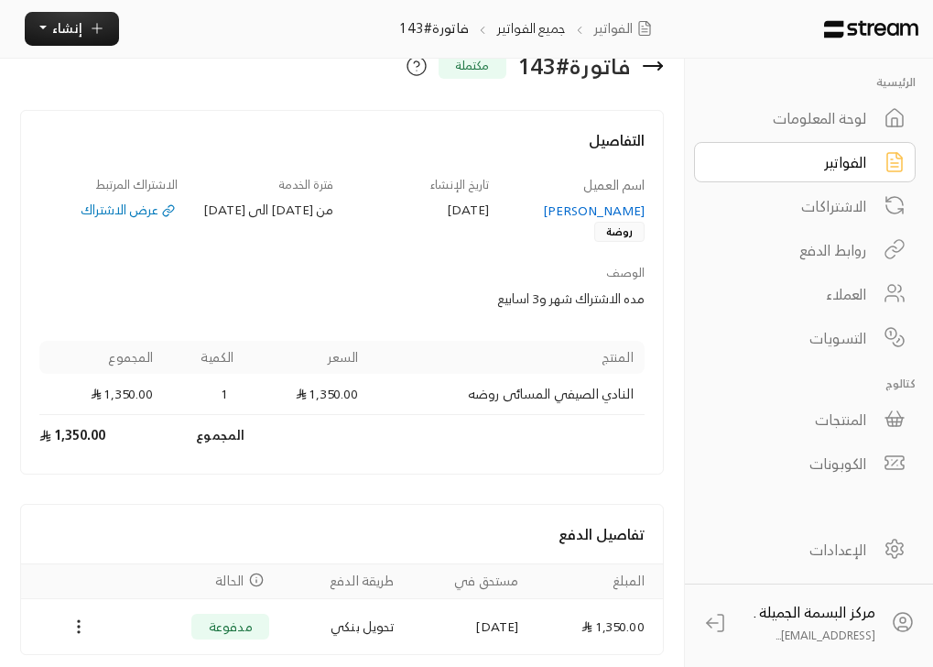
scroll to position [110, 0]
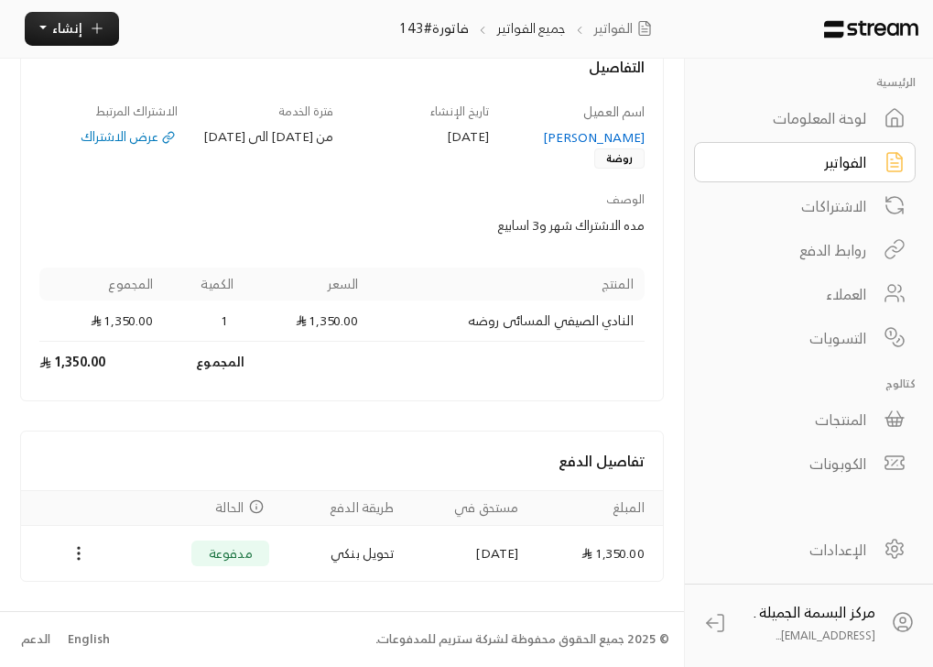
click at [249, 510] on icon "Payments" at bounding box center [256, 506] width 15 height 15
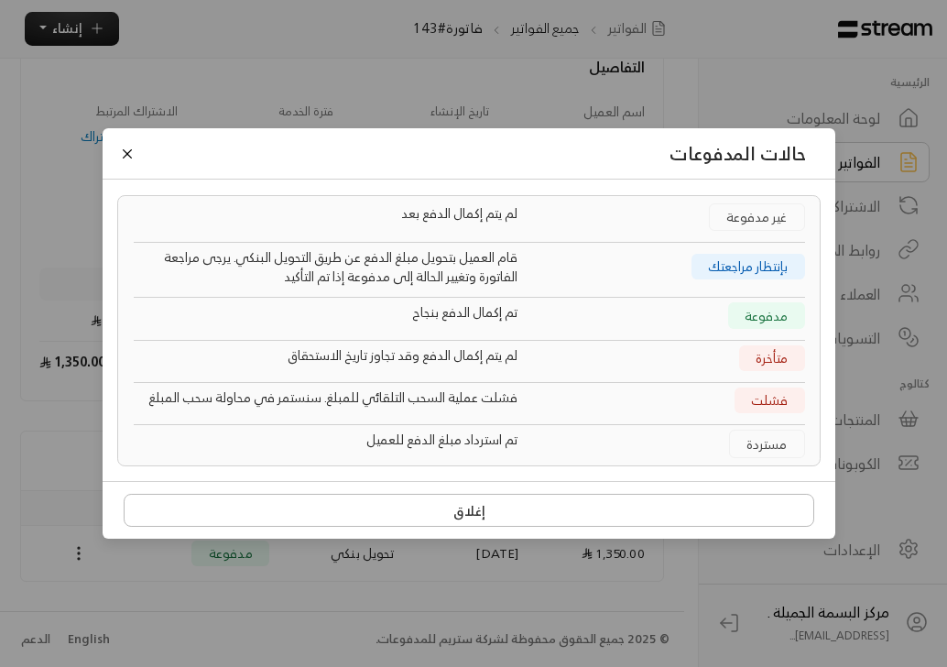
click at [349, 609] on div "حالات المدفوعات غير مدفوعة لم يتم إكمال الدفع بعد بإنتظار مراجعتك قام العميل بت…" at bounding box center [473, 333] width 947 height 667
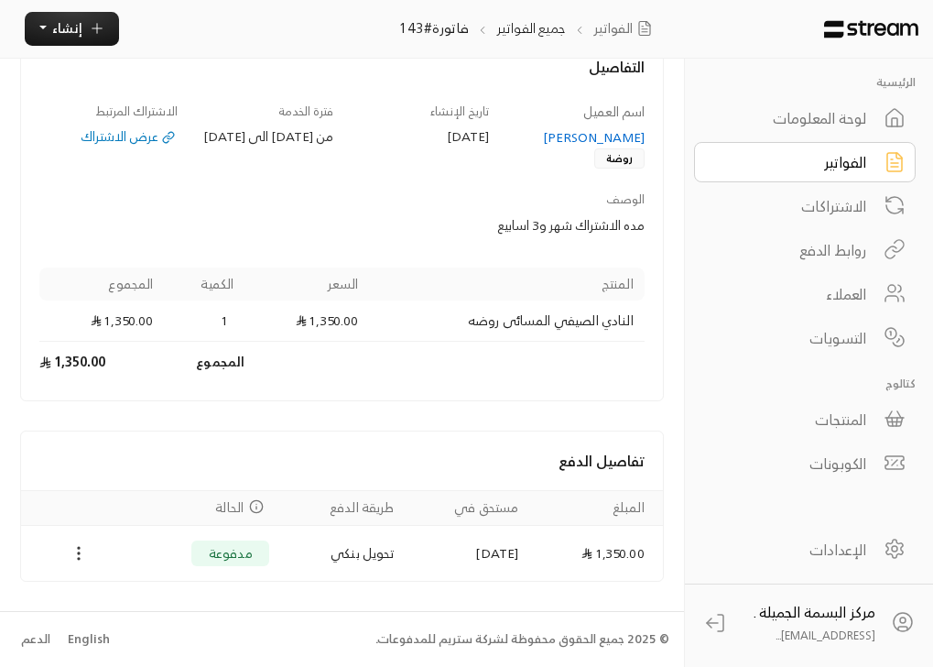
click at [80, 552] on circle "Payments" at bounding box center [79, 553] width 2 height 2
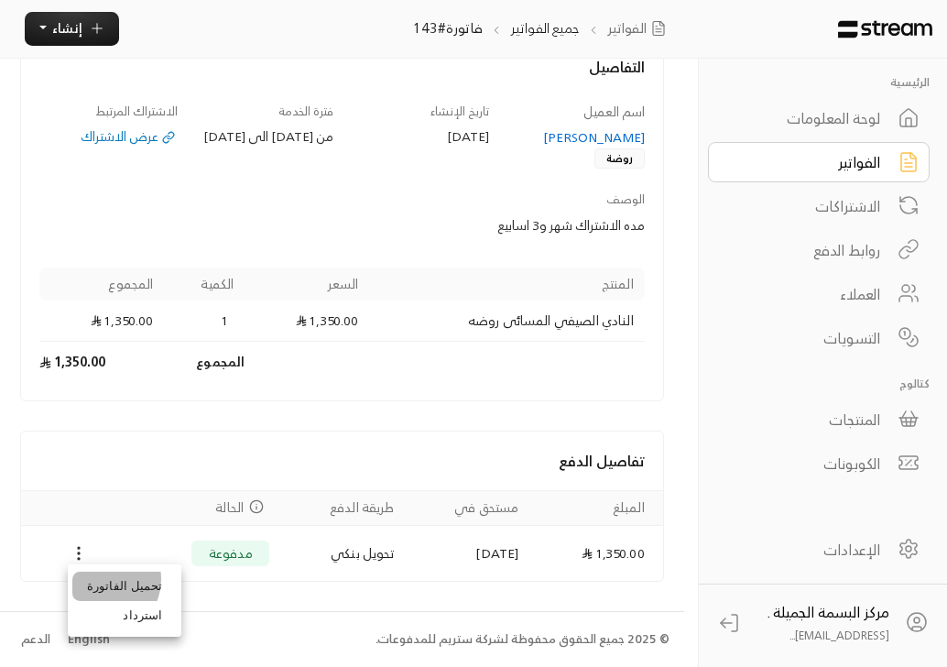
click at [102, 579] on li "تحميل الفاتورة" at bounding box center [124, 586] width 104 height 29
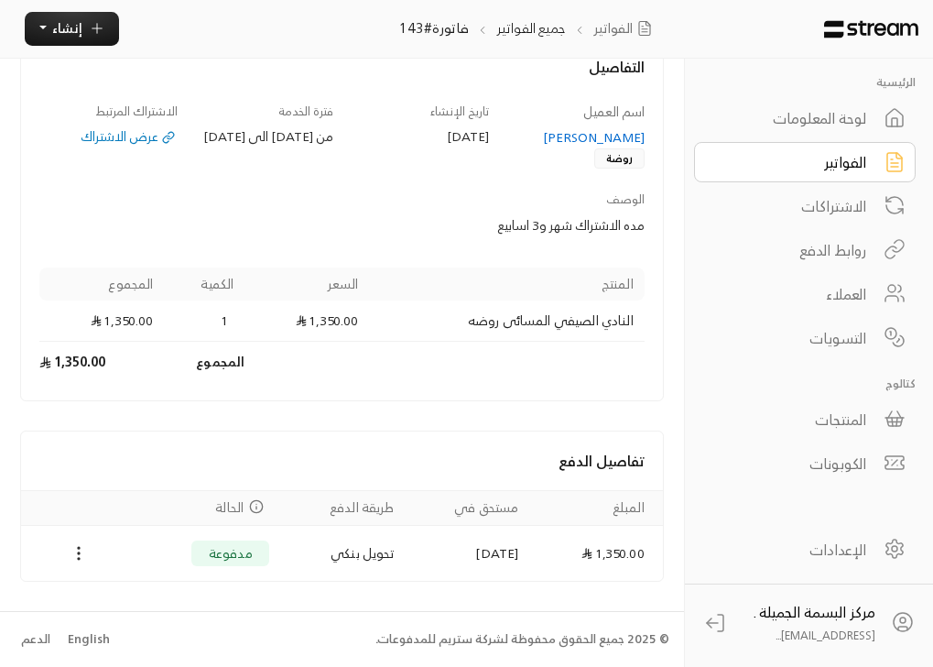
click at [198, 438] on div "تفاصيل الدفع" at bounding box center [342, 460] width 642 height 59
